Goal: Task Accomplishment & Management: Use online tool/utility

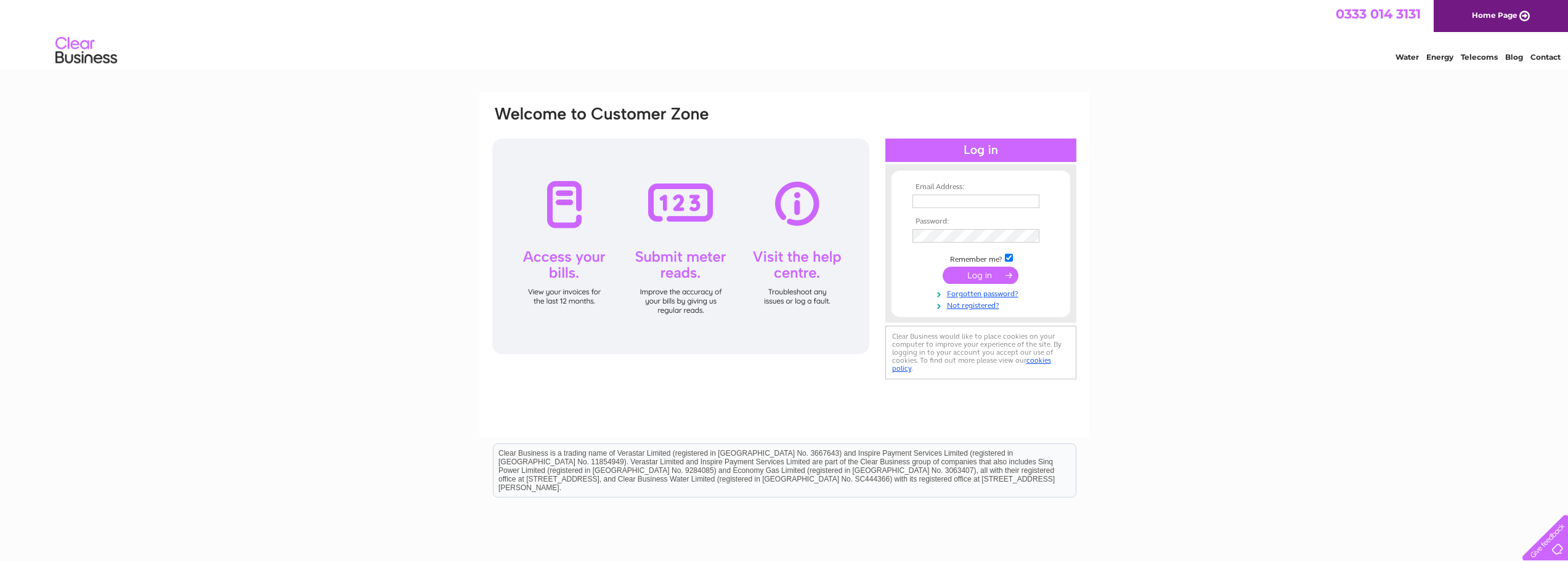
type input "paola@ultimate-insulation.co.uk"
click at [984, 277] on input "submit" at bounding box center [980, 275] width 76 height 17
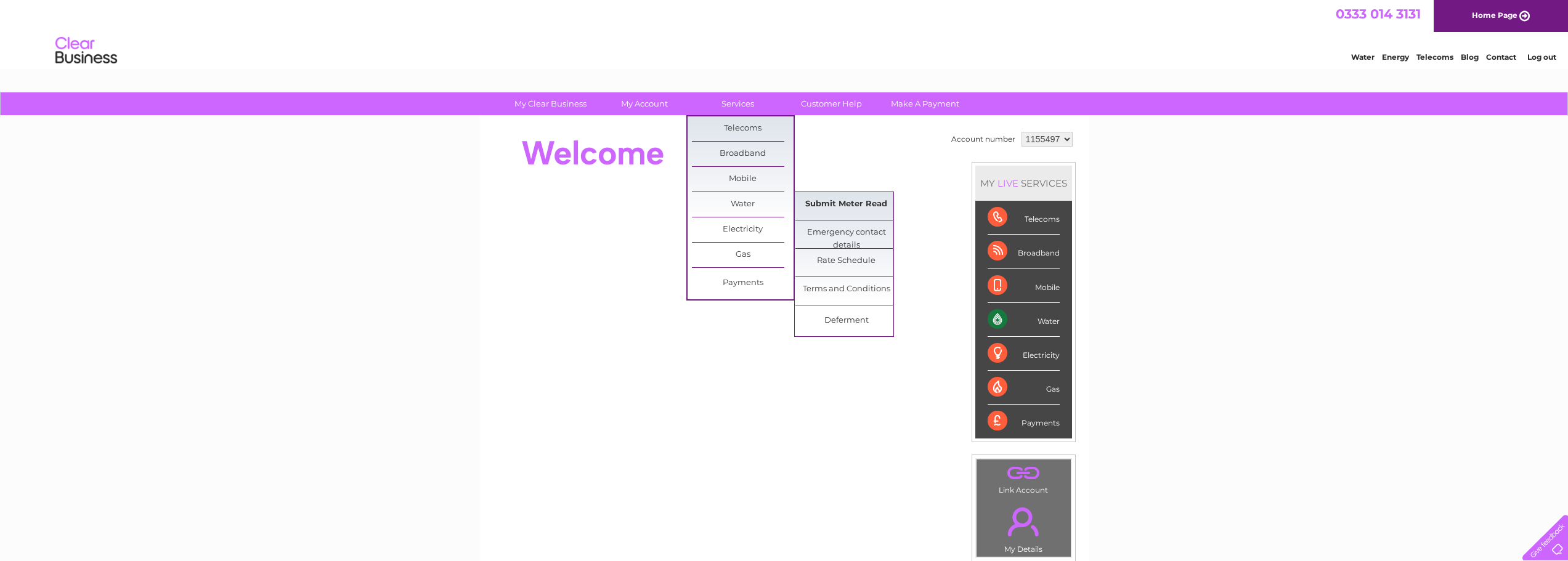
click at [815, 199] on link "Submit Meter Read" at bounding box center [846, 204] width 102 height 24
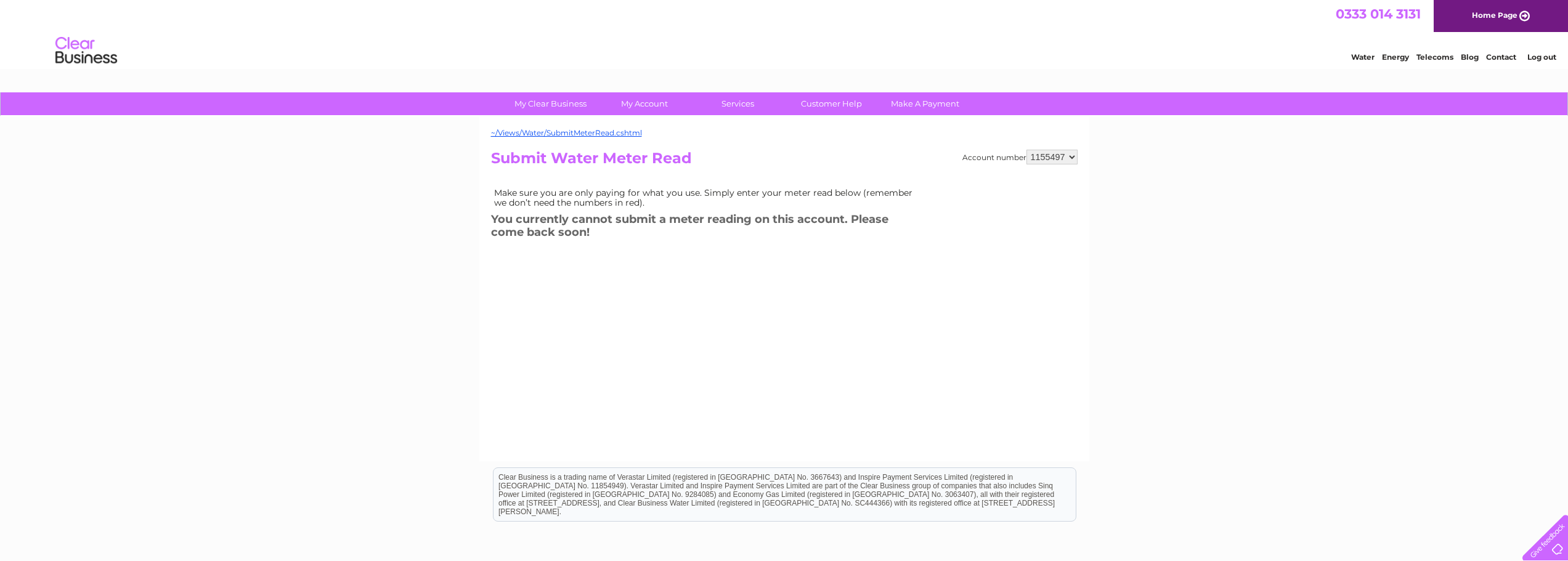
click at [1070, 156] on select "1155497 1155504 1155508 1155510" at bounding box center [1052, 157] width 51 height 15
select select "1155510"
click at [1027, 150] on select "1155497 1155504 1155508 1155510" at bounding box center [1052, 157] width 51 height 15
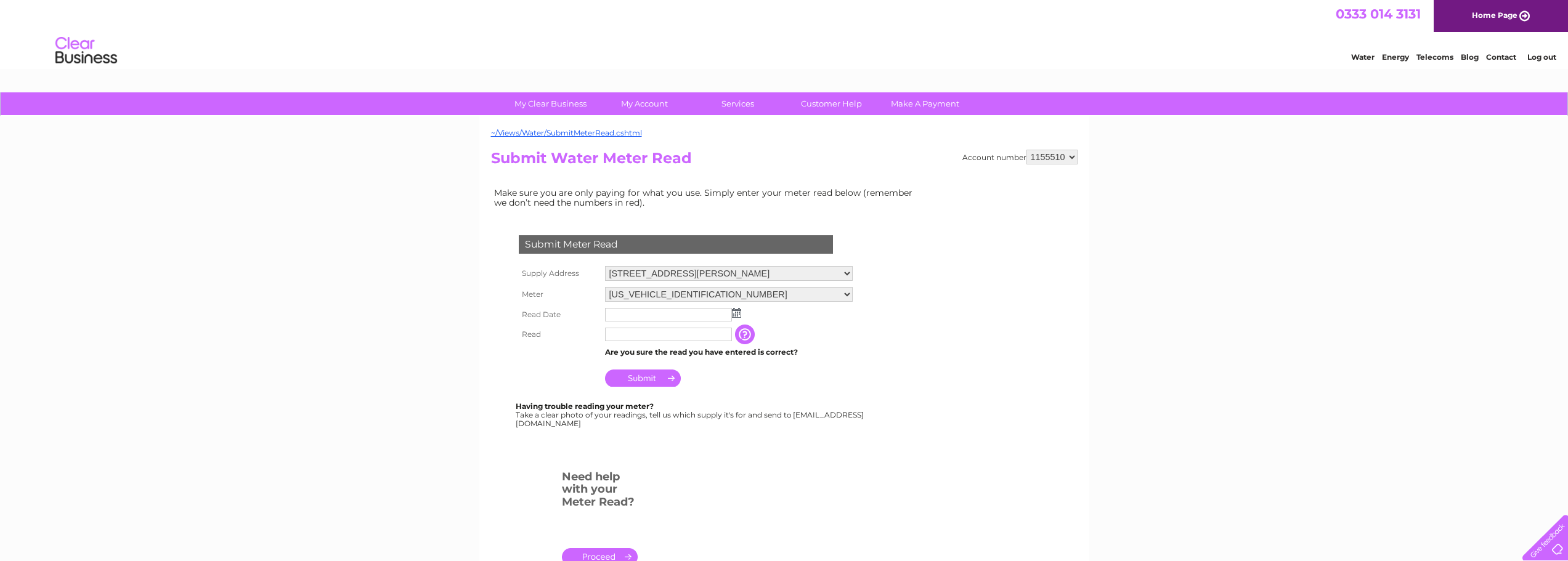
click at [853, 271] on select "1-3, Munro Road, Springkerse Industrial Estate, Stirling, FK7 7UU" at bounding box center [729, 273] width 248 height 15
click at [853, 271] on select "1-3, Munro Road, Springkerse Industrial Estate, Stirling, FK7 7UU" at bounding box center [729, 273] width 248 height 16
click at [901, 250] on form "Submit Meter Read Supply Address 1-3, Munro Road, Springkerse Industrial Estate…" at bounding box center [706, 406] width 431 height 391
click at [734, 314] on img at bounding box center [736, 313] width 9 height 10
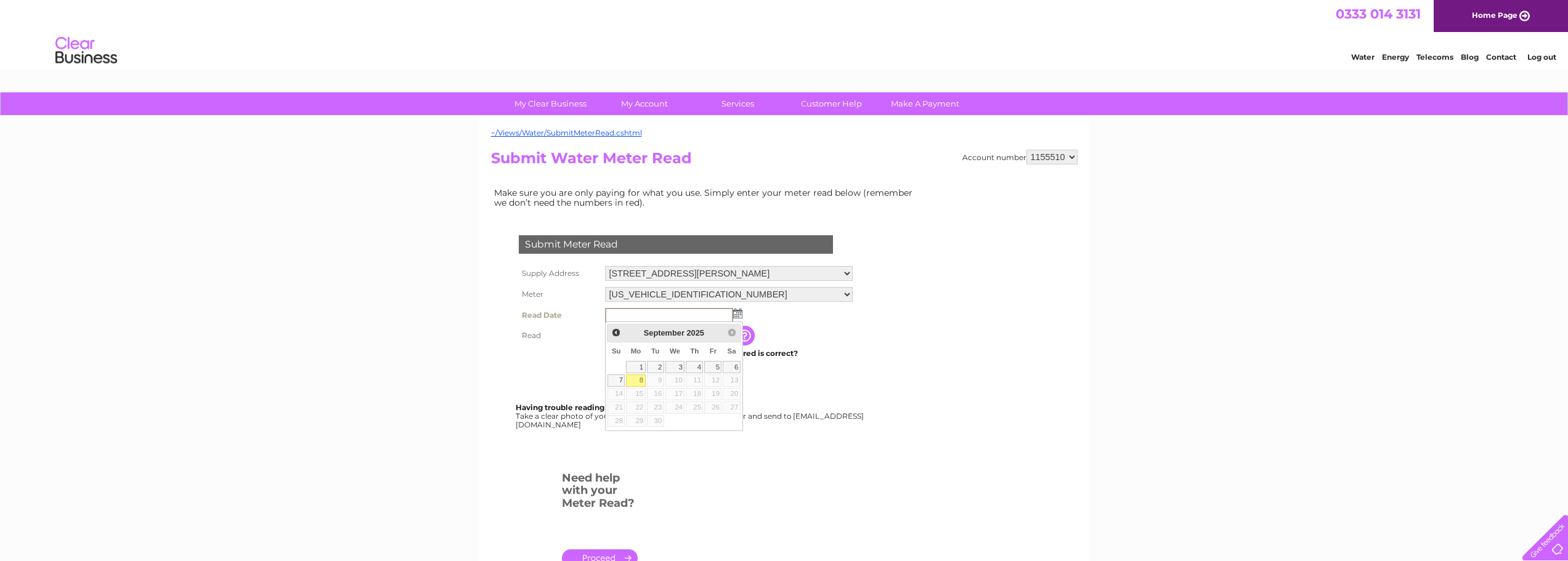
click at [634, 380] on link "8" at bounding box center [636, 380] width 19 height 12
type input "2025/09/08"
click at [618, 336] on input "text" at bounding box center [669, 335] width 128 height 15
click at [753, 334] on input "button" at bounding box center [747, 335] width 22 height 20
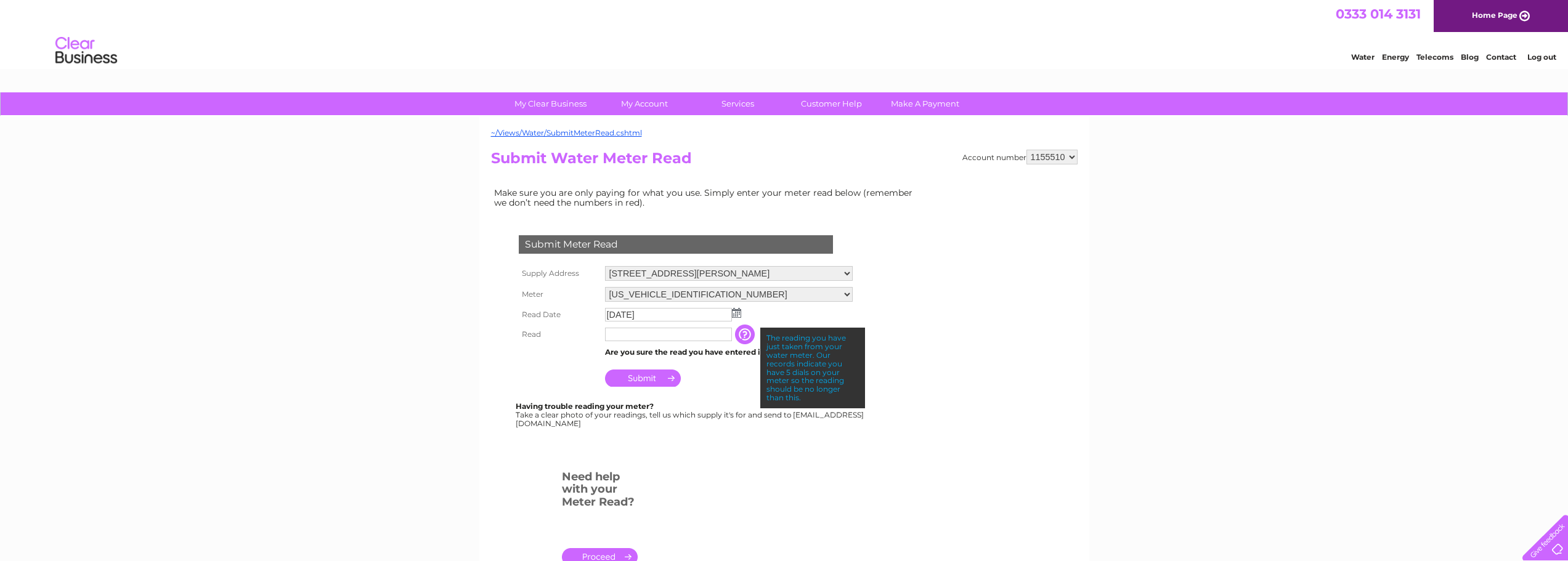
click at [728, 377] on td "Submit" at bounding box center [729, 375] width 254 height 29
click at [755, 337] on input "button" at bounding box center [746, 334] width 22 height 20
click at [682, 340] on input "text" at bounding box center [669, 335] width 128 height 15
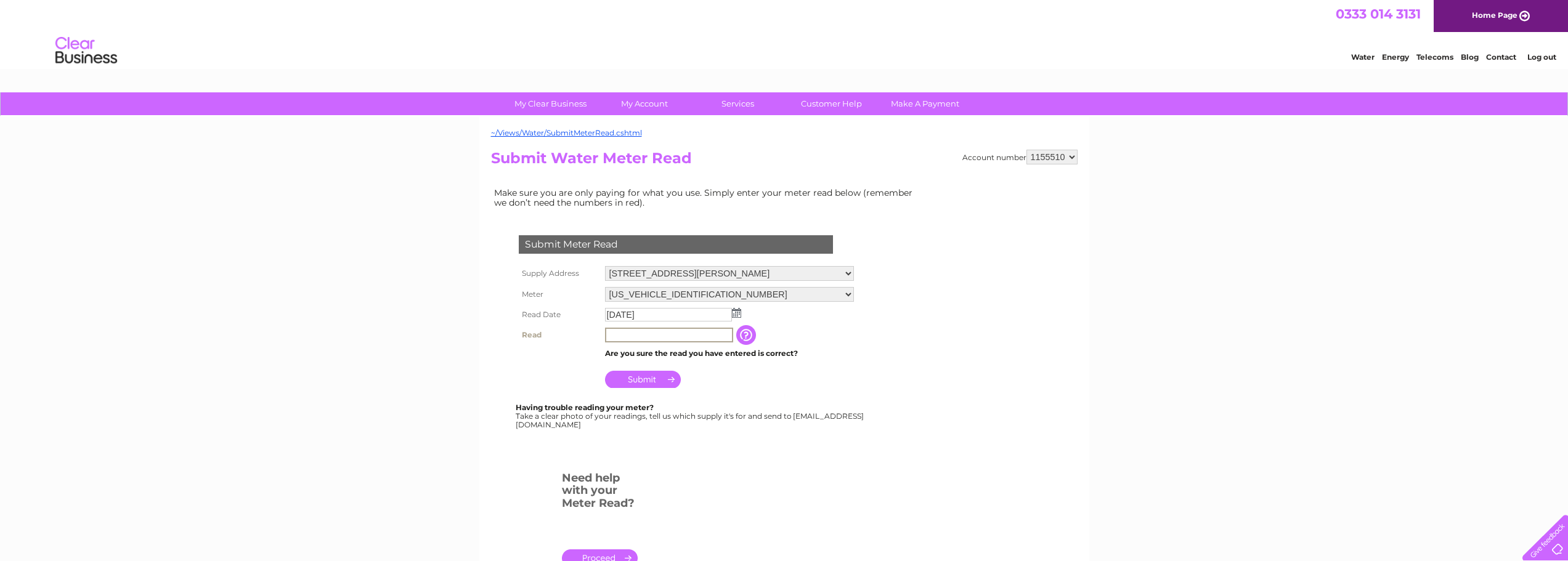
paste input "03041"
type input "03041"
drag, startPoint x: 636, startPoint y: 334, endPoint x: 559, endPoint y: 332, distance: 77.0
click at [559, 332] on tr "Read 03041 The reading you have just taken from your water meter. Our records i…" at bounding box center [686, 335] width 342 height 21
paste input "03041"
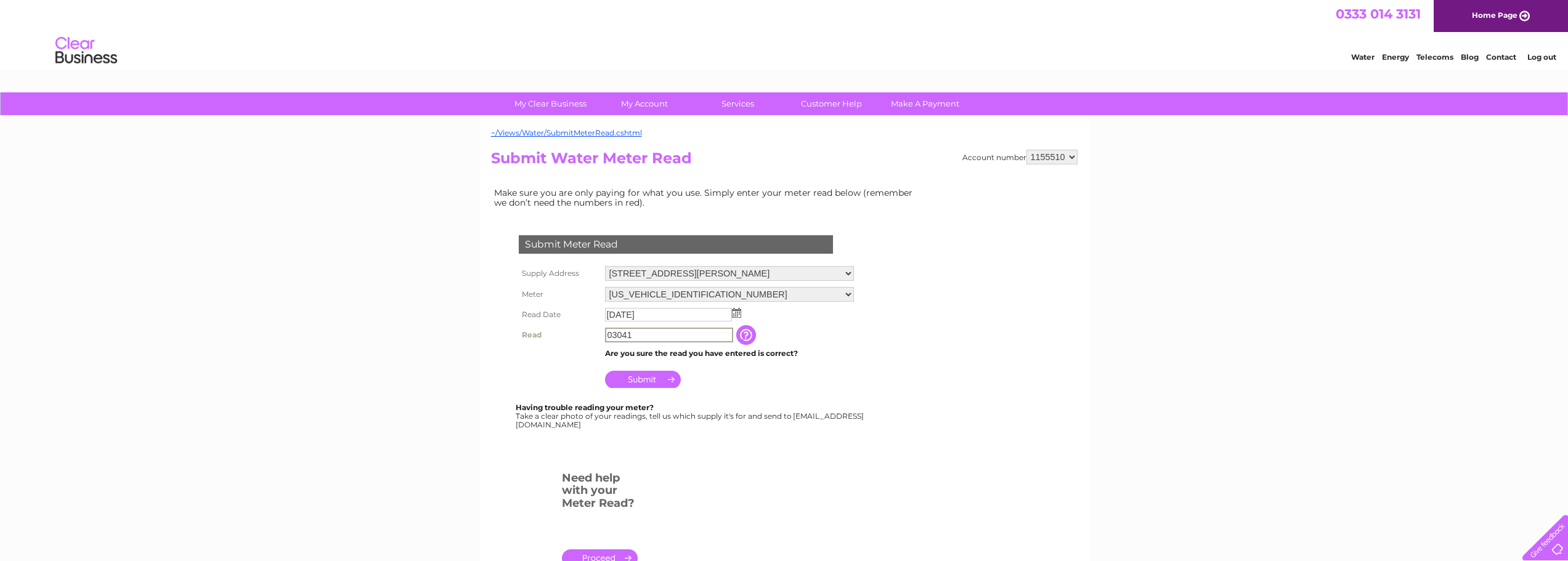
type input "03041"
click at [657, 377] on input "Submit" at bounding box center [643, 379] width 76 height 17
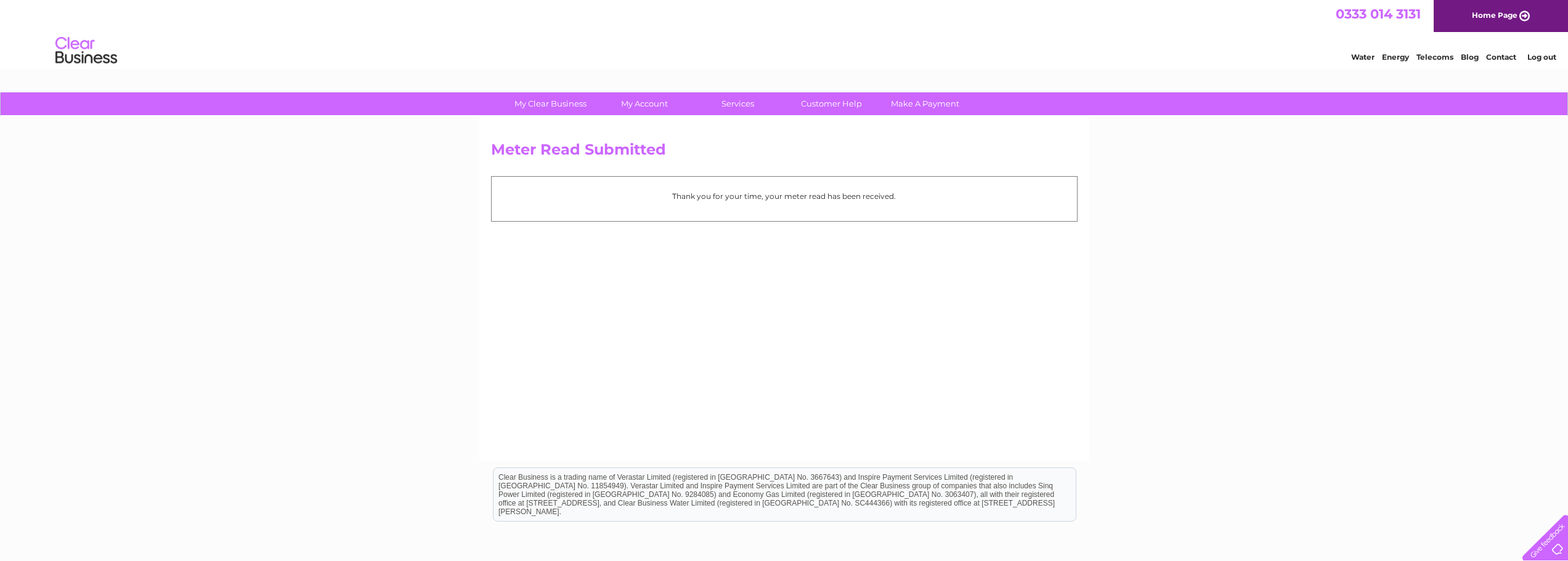
drag, startPoint x: 1537, startPoint y: 58, endPoint x: 1449, endPoint y: 48, distance: 88.6
click at [1537, 58] on link "Log out" at bounding box center [1542, 57] width 29 height 9
